Goal: Transaction & Acquisition: Obtain resource

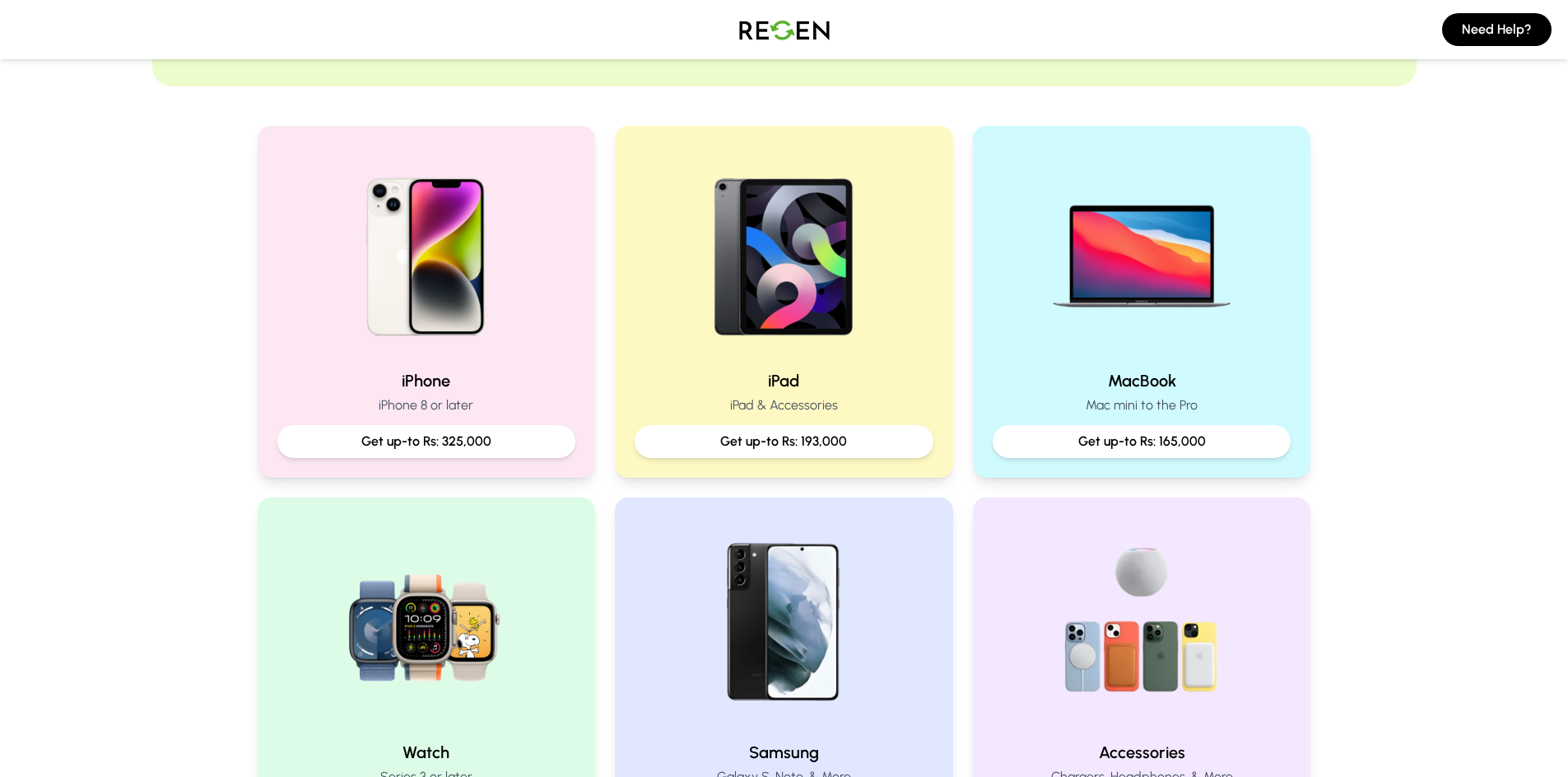
scroll to position [247, 0]
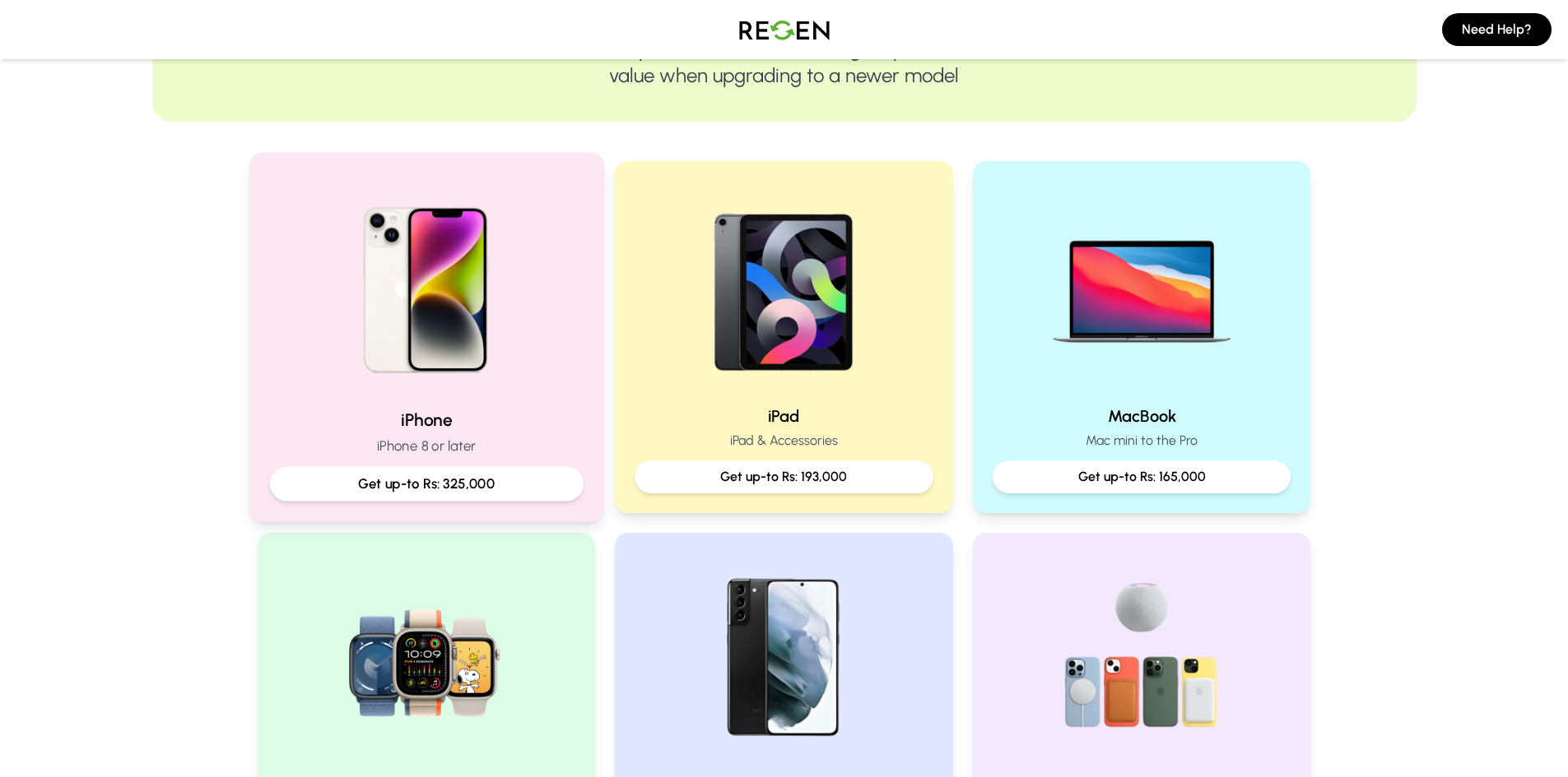
click at [504, 343] on img at bounding box center [426, 284] width 221 height 221
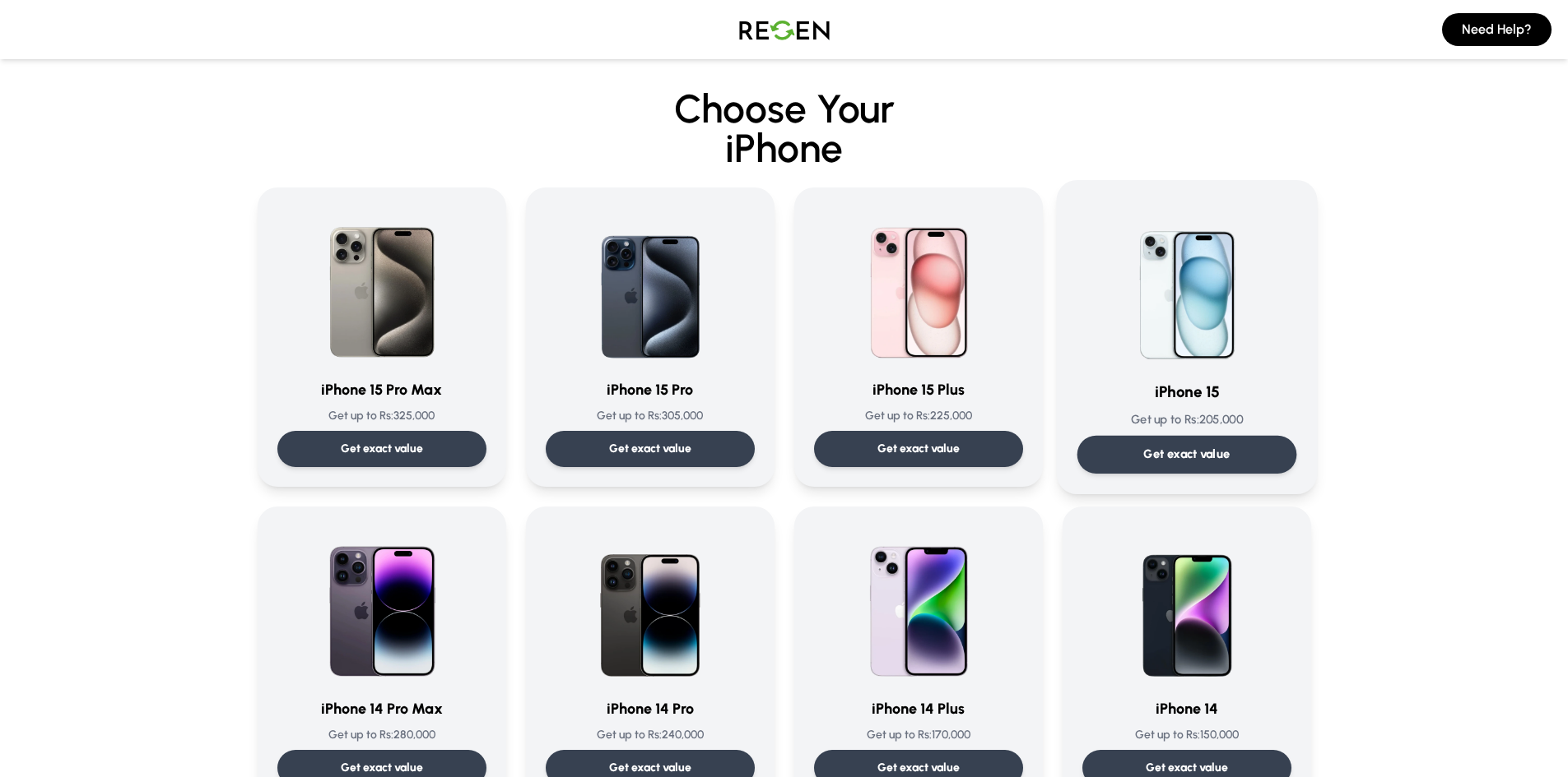
click at [1181, 333] on img at bounding box center [1187, 284] width 166 height 166
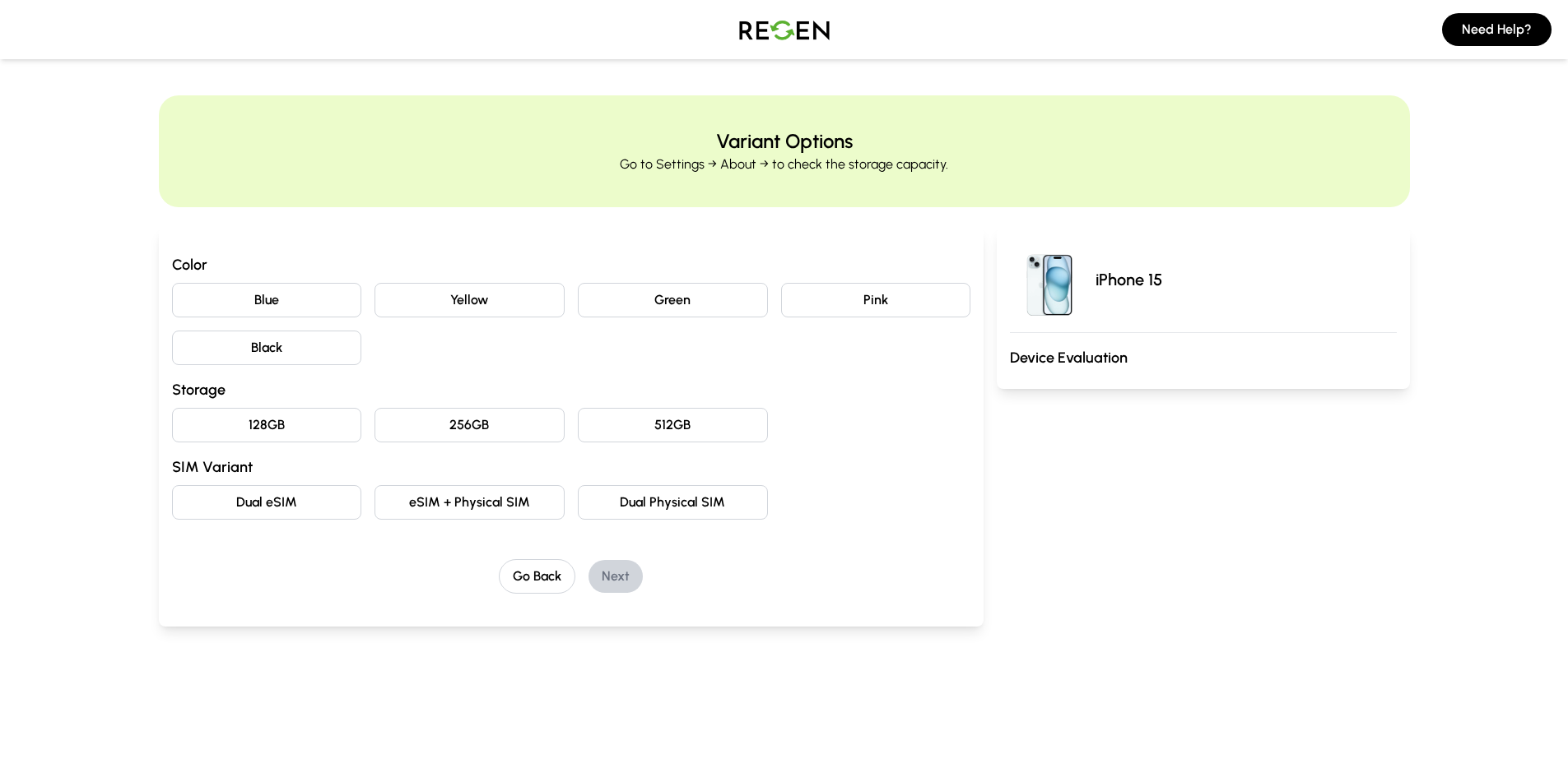
click at [264, 353] on button "Black" at bounding box center [267, 348] width 190 height 35
click at [265, 417] on button "128GB" at bounding box center [267, 425] width 190 height 35
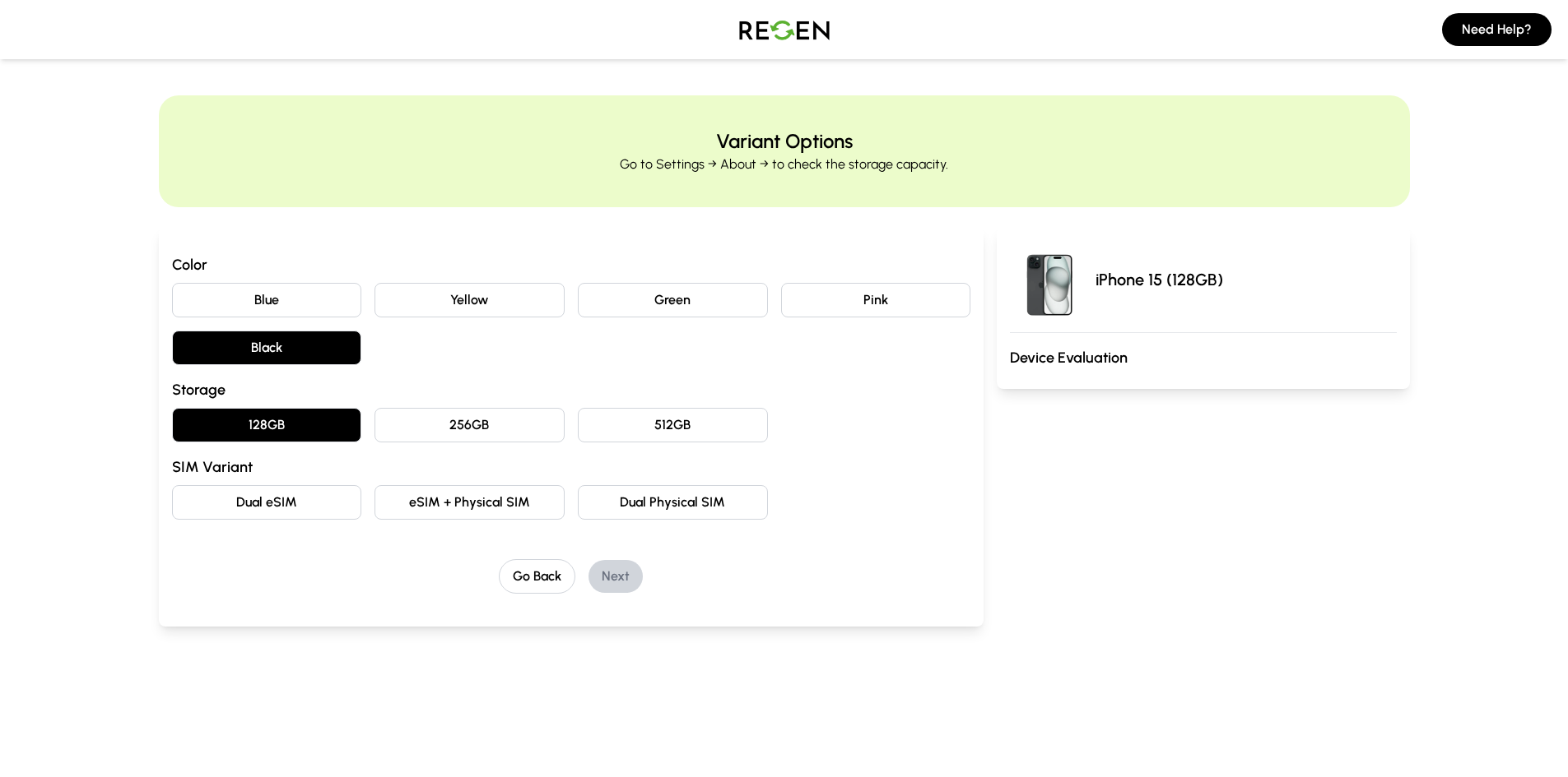
click at [289, 506] on button "Dual eSIM" at bounding box center [267, 503] width 190 height 35
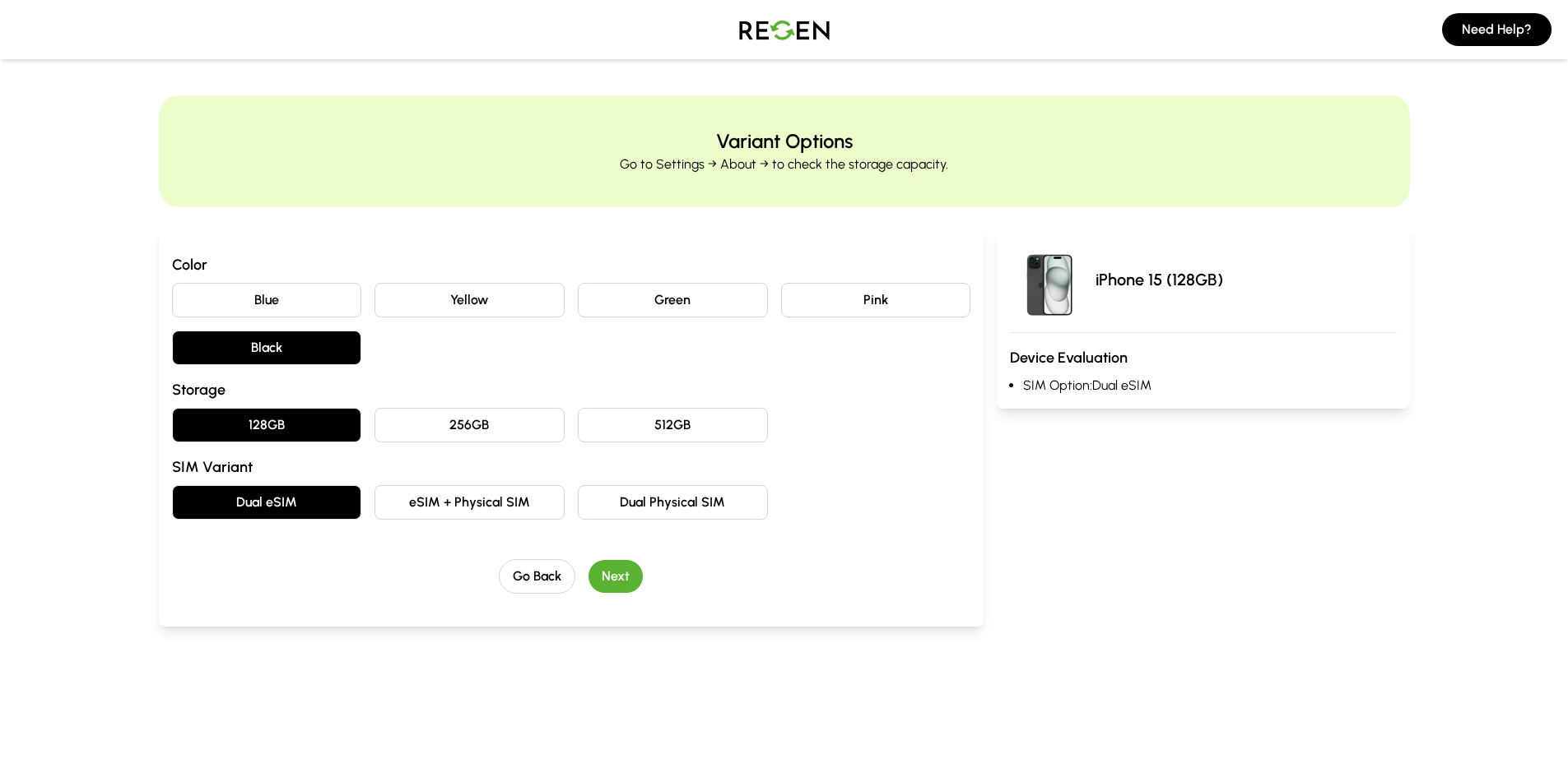
click at [611, 573] on button "Next" at bounding box center [616, 577] width 54 height 33
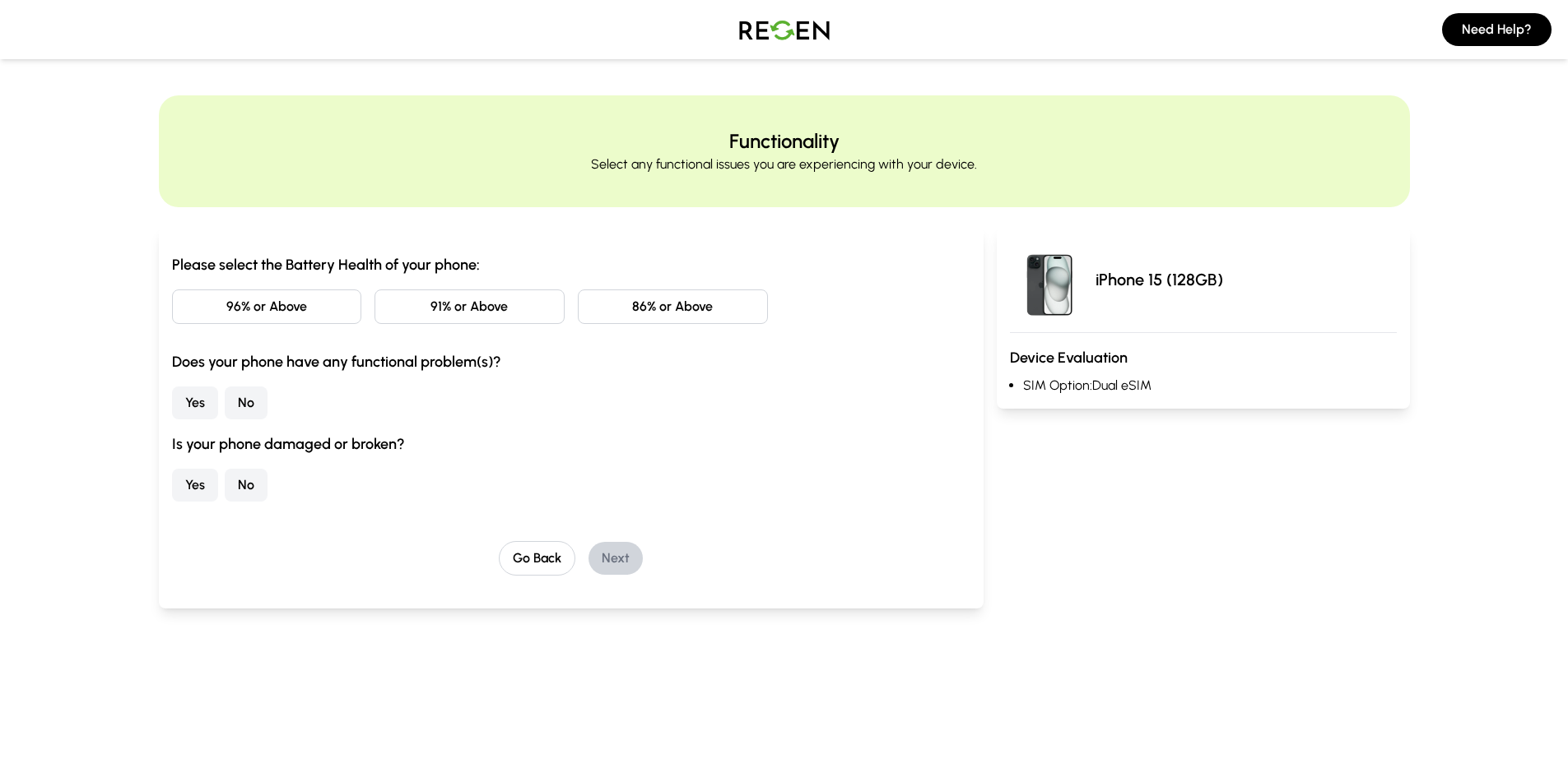
click at [644, 311] on button "86% or Above" at bounding box center [673, 307] width 190 height 35
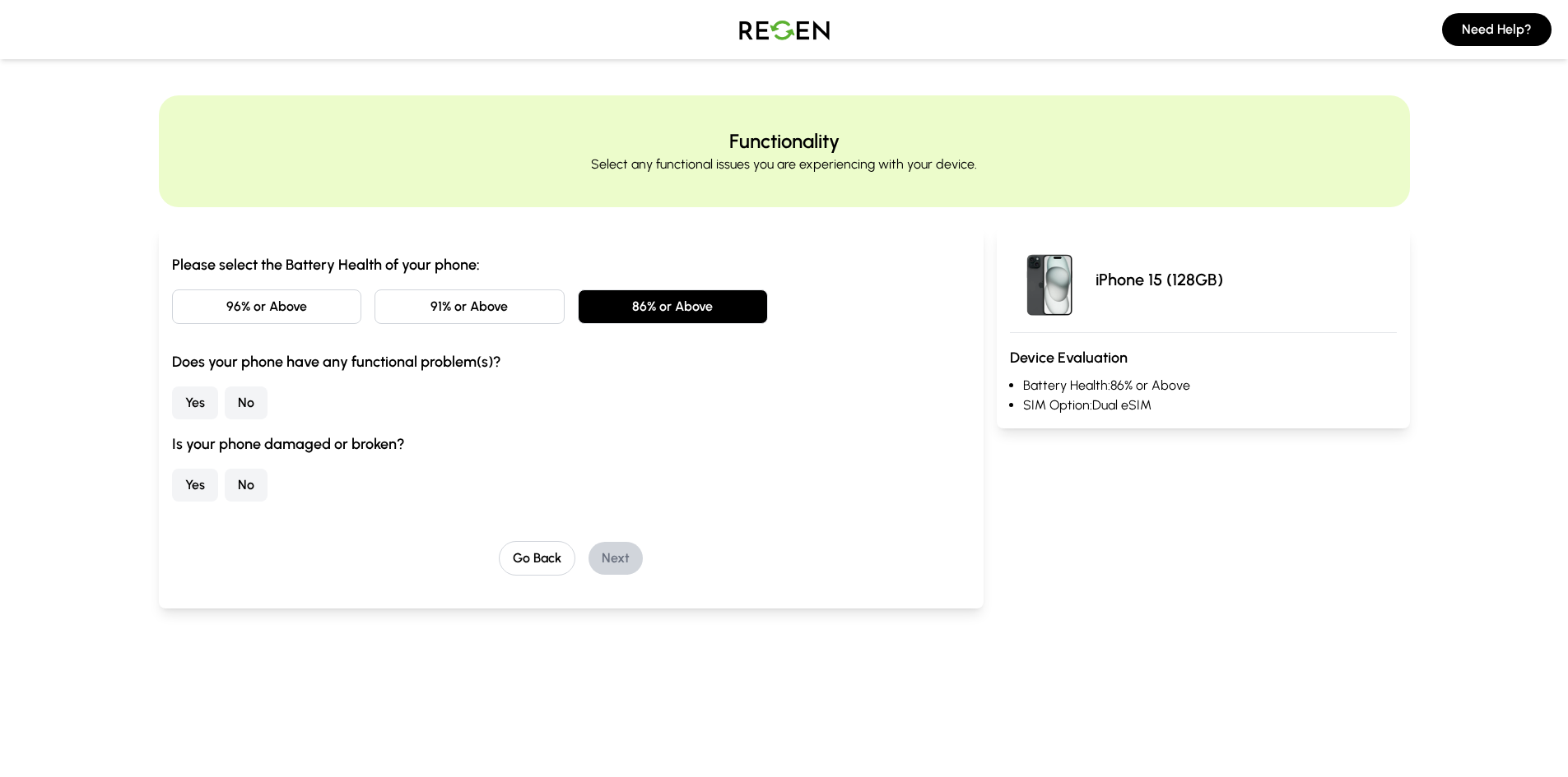
click at [239, 401] on button "No" at bounding box center [246, 403] width 43 height 33
click at [242, 478] on button "No" at bounding box center [246, 486] width 43 height 33
click at [626, 551] on button "Next" at bounding box center [616, 559] width 54 height 33
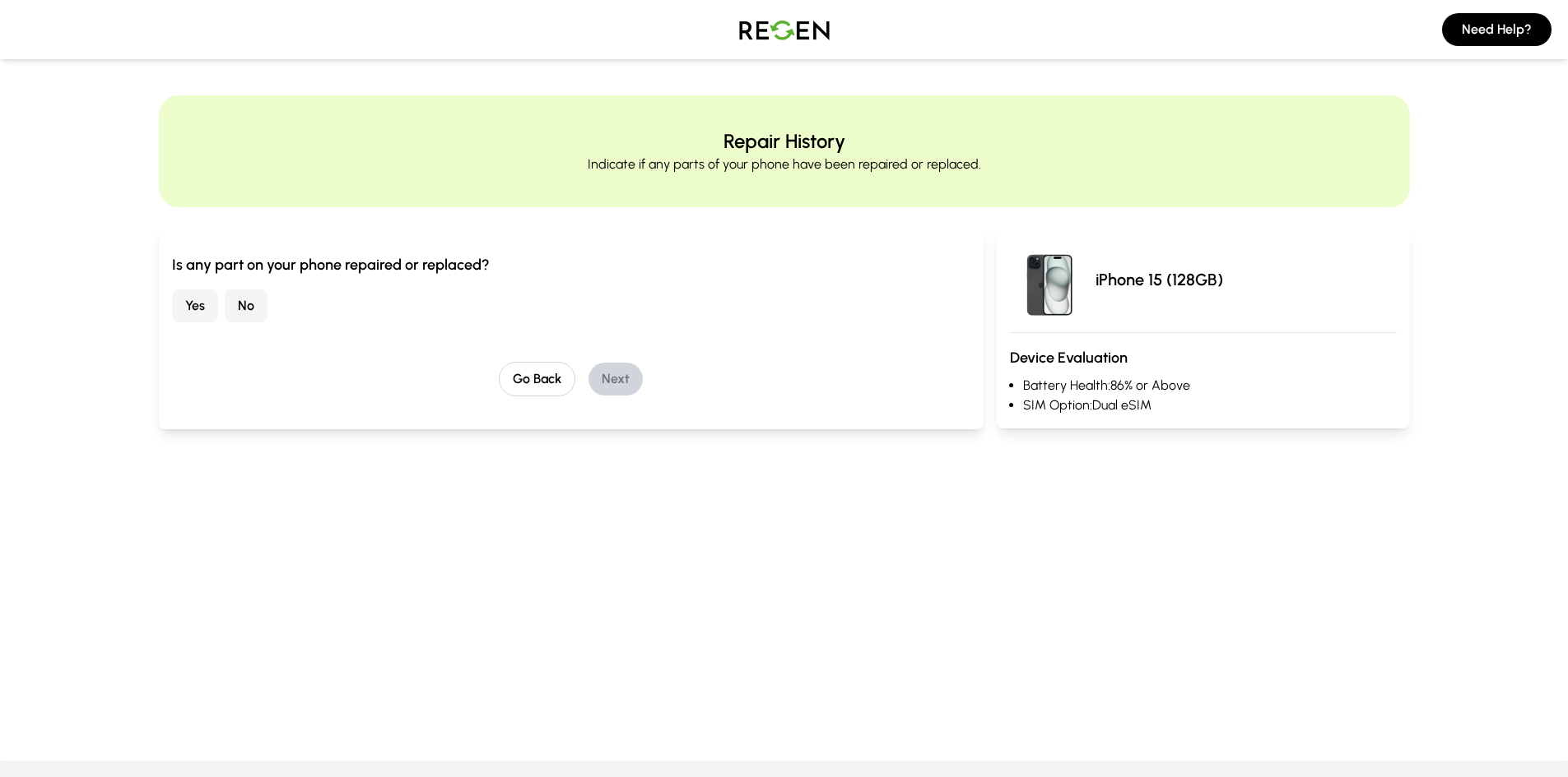
click at [247, 301] on button "No" at bounding box center [246, 306] width 43 height 33
click at [631, 374] on button "Next" at bounding box center [616, 379] width 54 height 33
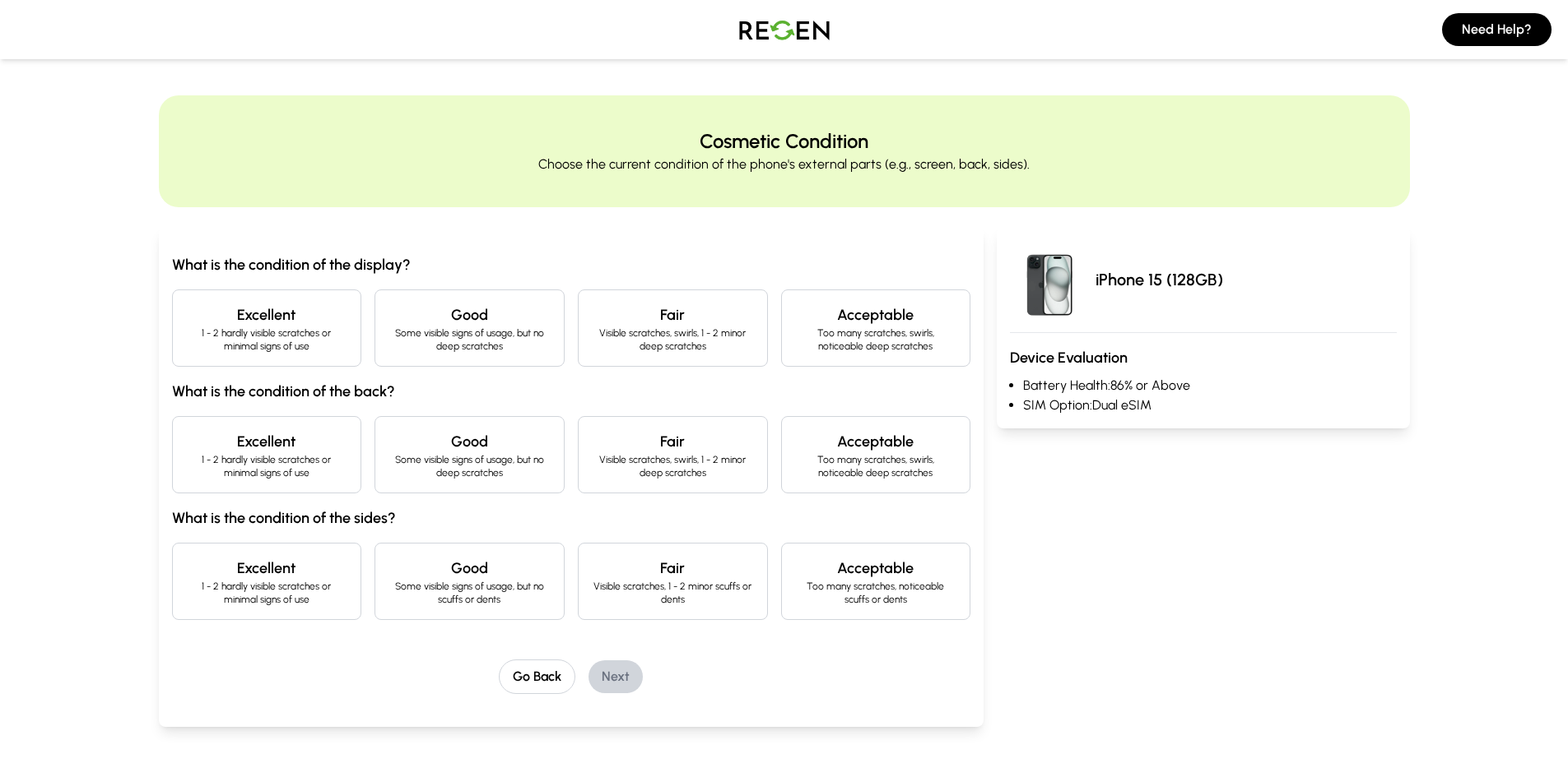
click at [508, 308] on h4 "Good" at bounding box center [469, 315] width 162 height 23
click at [507, 460] on p "Some visible signs of usage, but no deep scratches" at bounding box center [469, 466] width 162 height 26
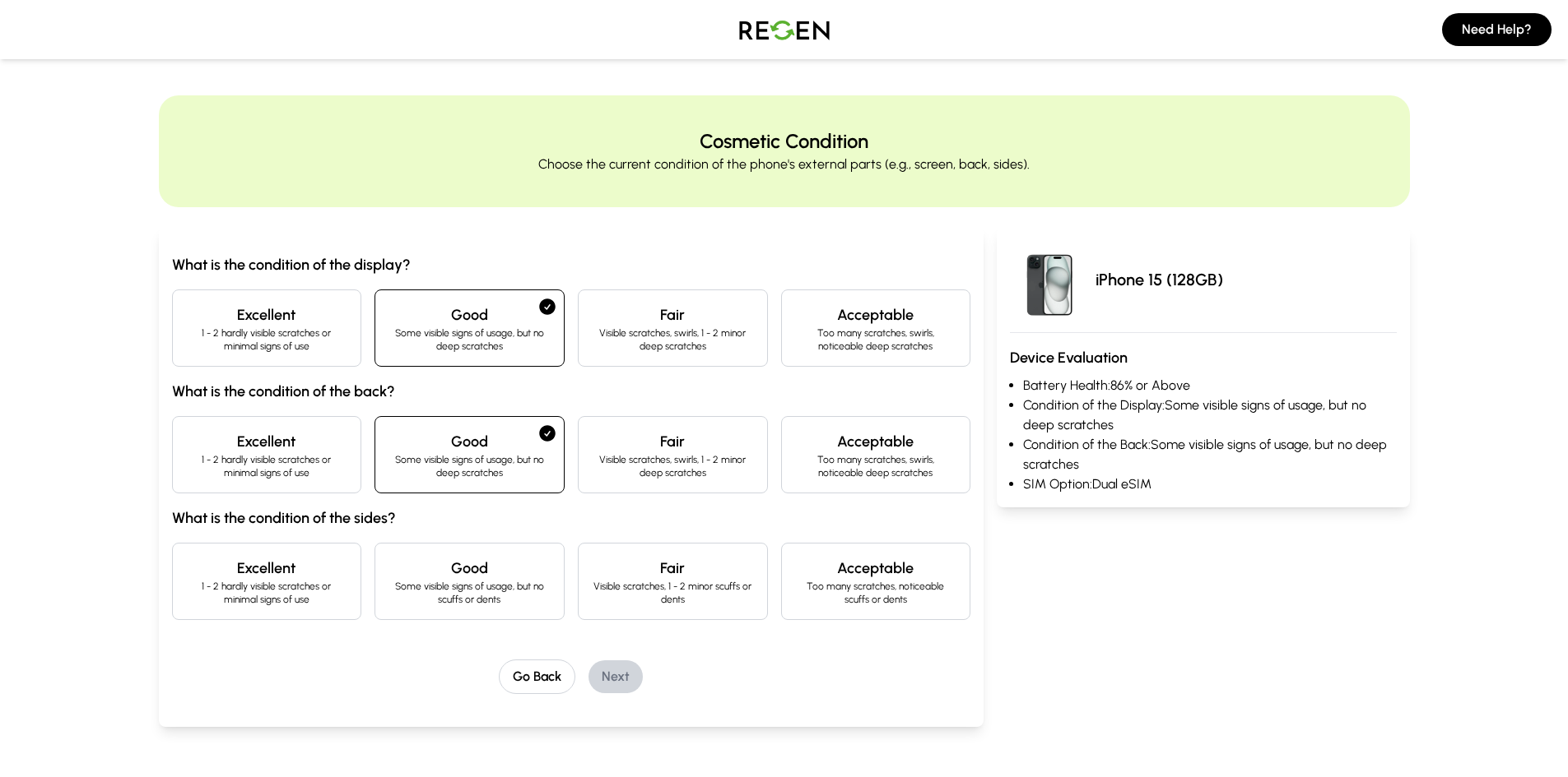
click at [495, 549] on div "Good Some visible signs of usage, but no scuffs or dents" at bounding box center [469, 581] width 190 height 77
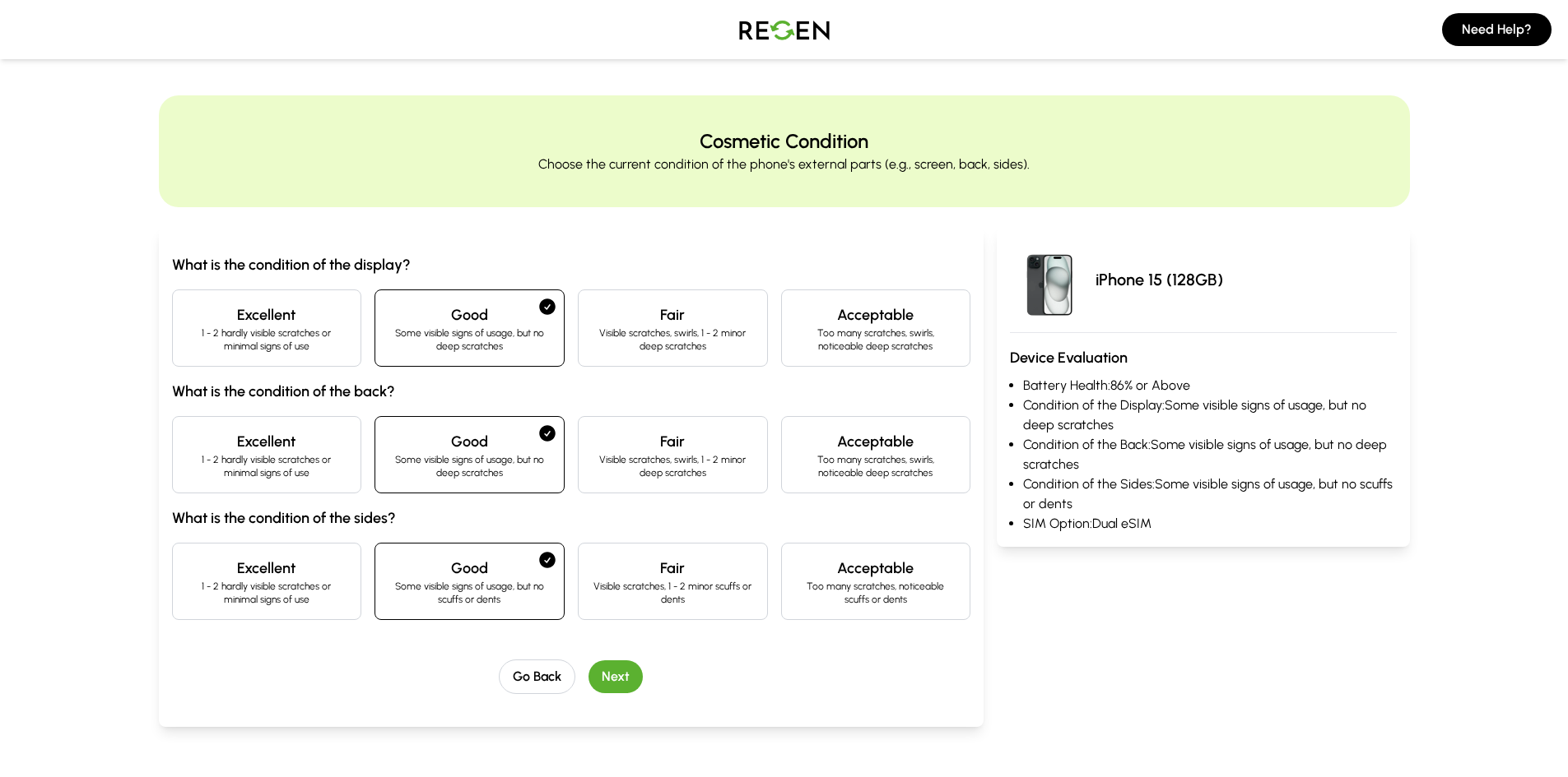
click at [616, 563] on h4 "Fair" at bounding box center [673, 568] width 162 height 23
click at [618, 685] on button "Next" at bounding box center [616, 677] width 54 height 33
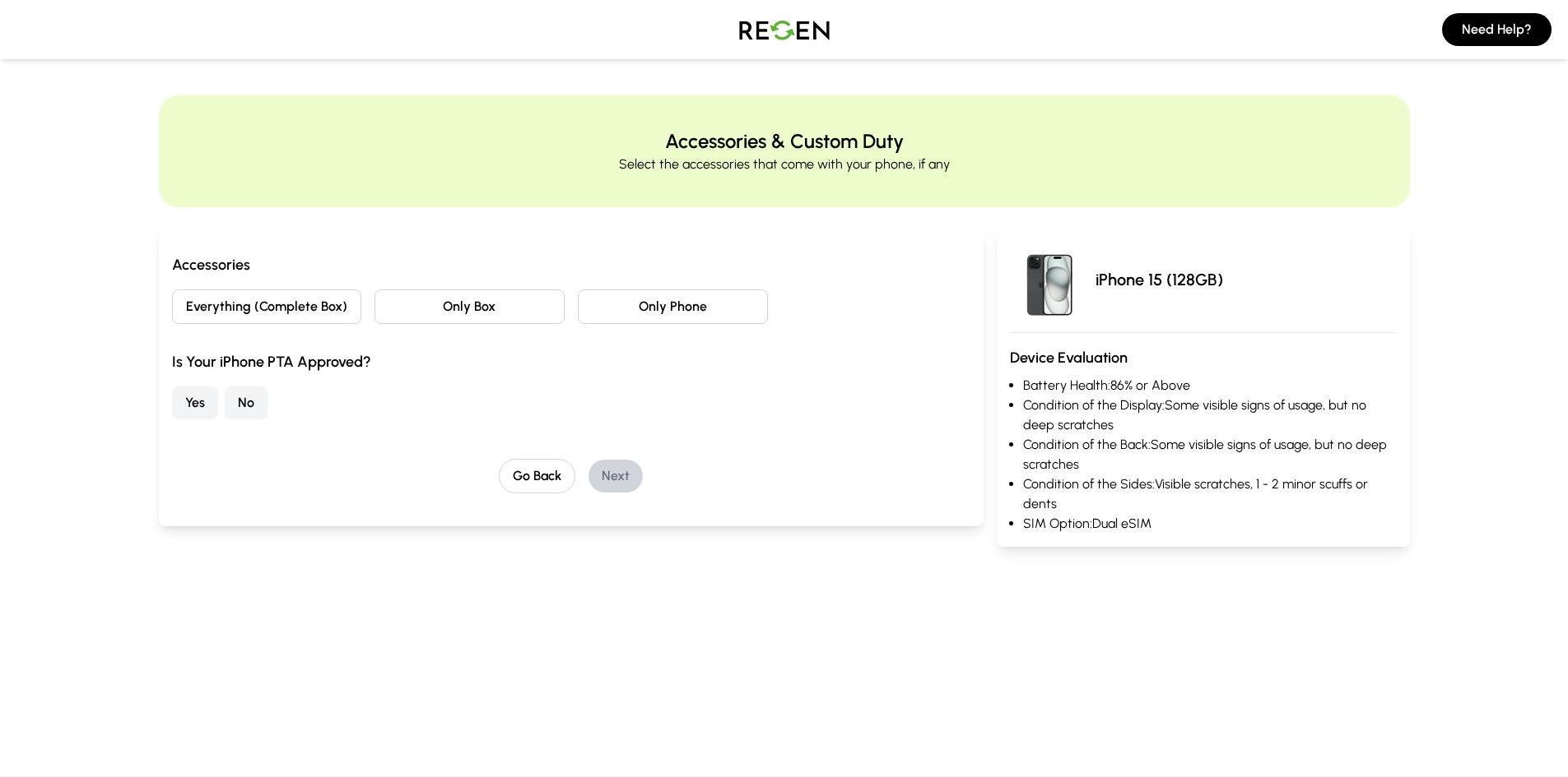
click at [321, 311] on button "Everything (Complete Box)" at bounding box center [267, 307] width 190 height 35
click at [255, 397] on button "No" at bounding box center [246, 403] width 43 height 33
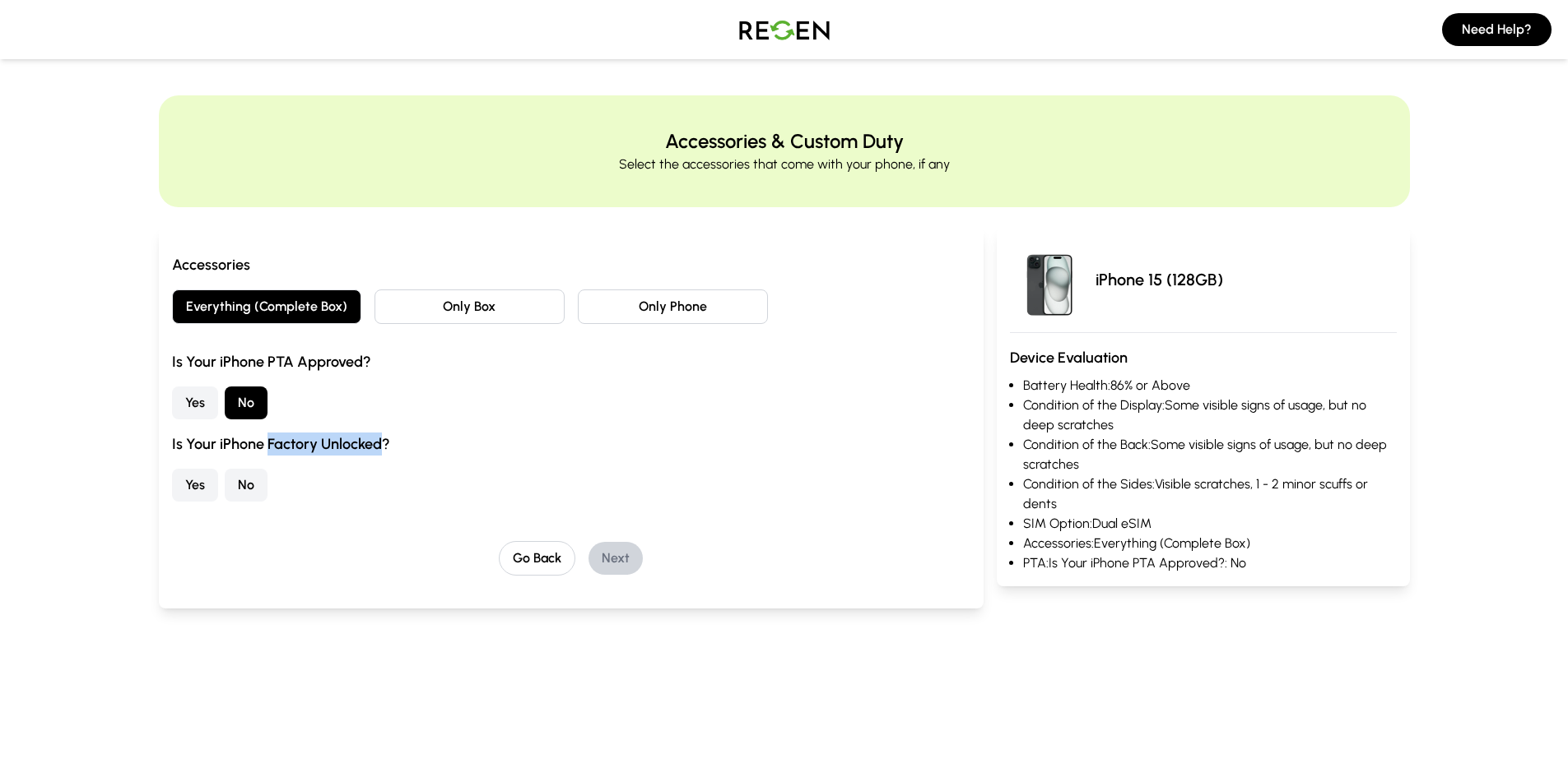
drag, startPoint x: 270, startPoint y: 440, endPoint x: 384, endPoint y: 446, distance: 114.2
click at [384, 446] on h3 "Is Your iPhone Factory Unlocked?" at bounding box center [572, 444] width 799 height 23
copy h3 "Factory Unlocked"
click at [207, 485] on button "Yes" at bounding box center [195, 486] width 46 height 33
click at [630, 567] on button "Next" at bounding box center [616, 559] width 54 height 33
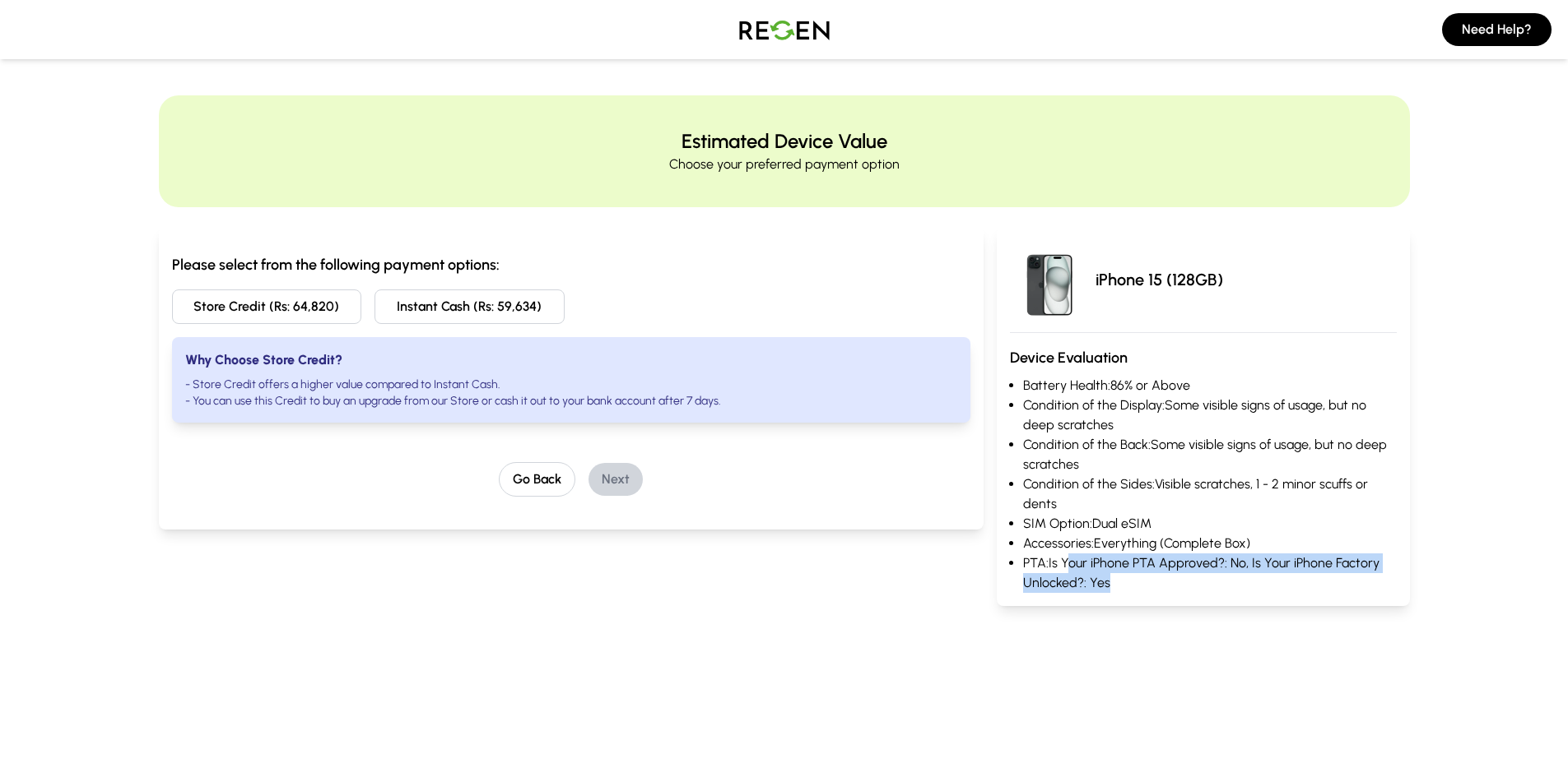
drag, startPoint x: 1070, startPoint y: 565, endPoint x: 1128, endPoint y: 587, distance: 62.0
click at [1128, 587] on li "PTA: Is Your iPhone PTA Approved?: No, Is Your iPhone Factory Unlocked?: Yes" at bounding box center [1209, 573] width 373 height 39
click at [1115, 684] on main "Estimated Device Value Choose your preferred payment option Please select from …" at bounding box center [784, 351] width 1568 height 669
click at [297, 383] on li "- Store Credit offers a higher value compared to Instant Cash." at bounding box center [572, 385] width 773 height 17
click at [287, 295] on button "Store Credit (Rs: 64,820)" at bounding box center [267, 307] width 190 height 35
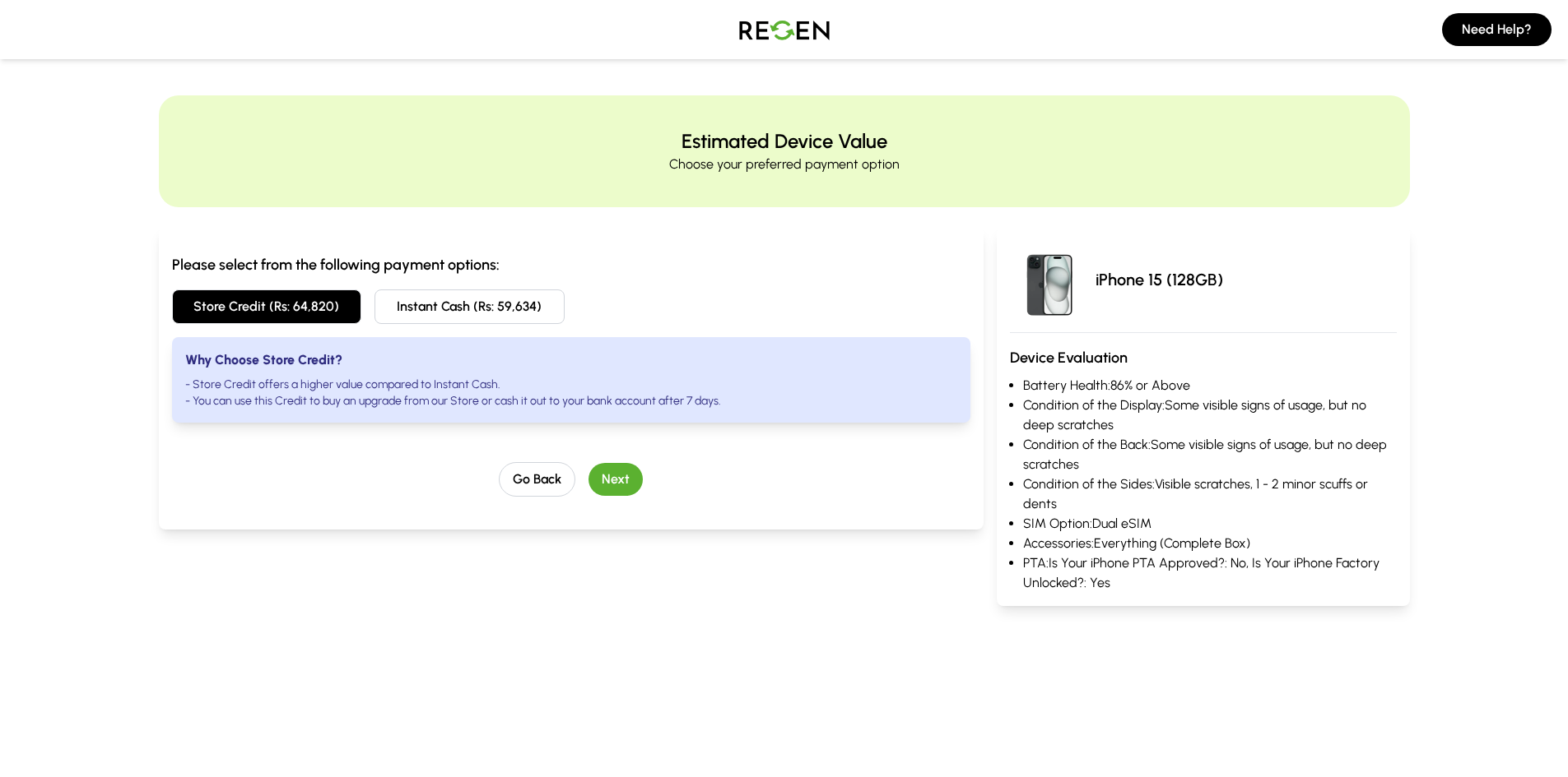
click at [629, 472] on button "Next" at bounding box center [616, 479] width 54 height 33
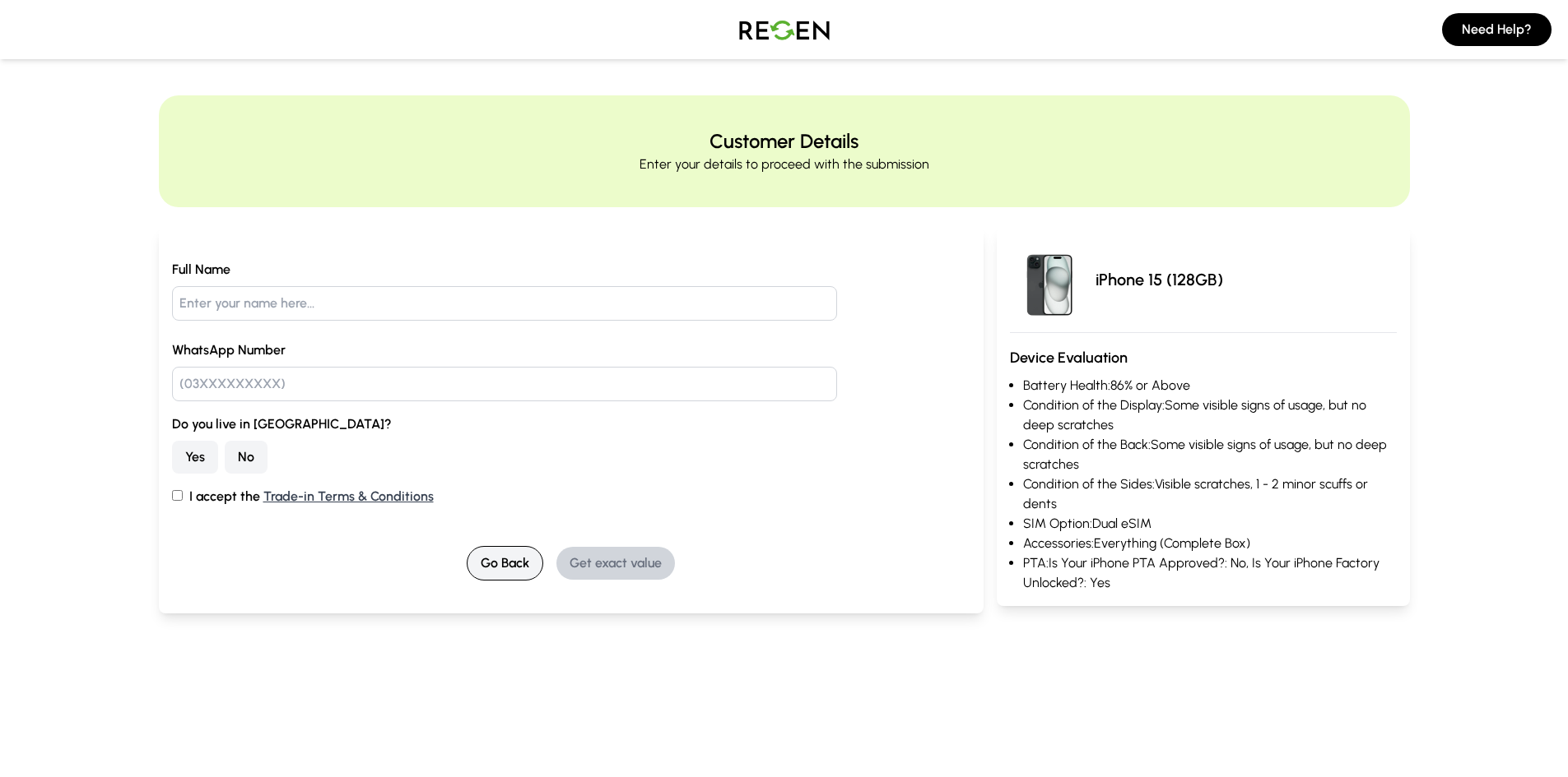
click at [502, 567] on button "Go Back" at bounding box center [505, 564] width 77 height 35
